Goal: Purchase product/service

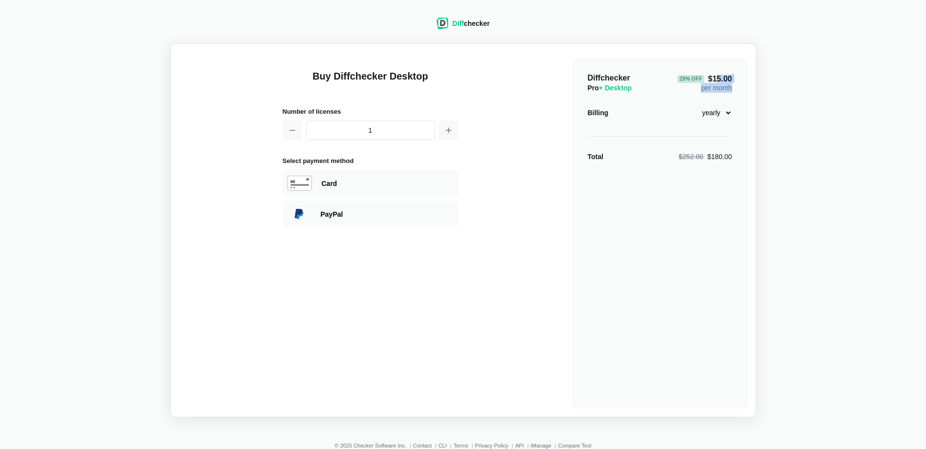
drag, startPoint x: 718, startPoint y: 81, endPoint x: 731, endPoint y: 83, distance: 13.3
click at [731, 83] on div "29 % Off $15.00 per month" at bounding box center [704, 83] width 54 height 20
click at [778, 112] on div "Diff checker Buy Diffchecker Desktop Number of licenses 1 Select payment method…" at bounding box center [463, 211] width 914 height 411
drag, startPoint x: 778, startPoint y: 112, endPoint x: 771, endPoint y: 68, distance: 44.9
click at [783, 64] on div "Diff checker Buy Diffchecker Desktop Number of licenses 1 Select payment method…" at bounding box center [463, 211] width 914 height 411
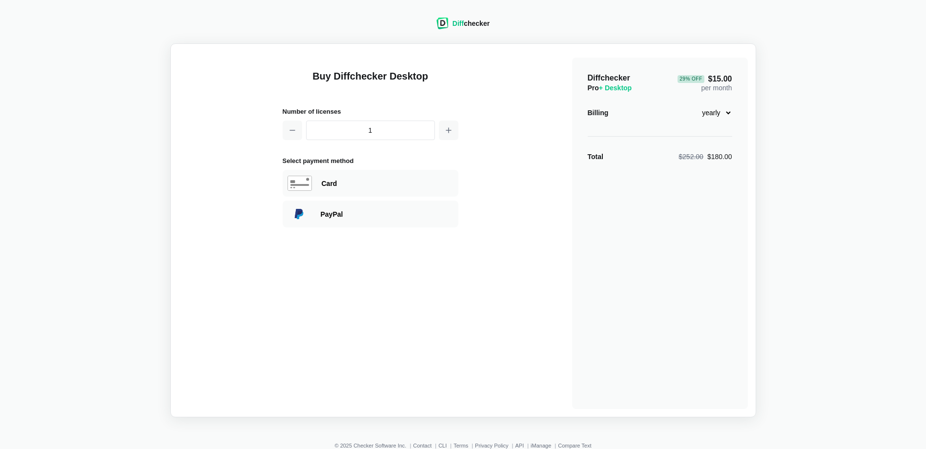
click at [594, 156] on strong "Total" at bounding box center [595, 157] width 16 height 8
click at [728, 113] on select "monthly yearly" at bounding box center [711, 112] width 42 height 17
select select "desktop-monthly-21"
click at [690, 104] on select "monthly yearly" at bounding box center [711, 112] width 42 height 17
click at [756, 115] on div "Diff checker Buy Diffchecker Desktop Number of licenses 1 Select payment method…" at bounding box center [463, 211] width 914 height 411
